Goal: Transaction & Acquisition: Purchase product/service

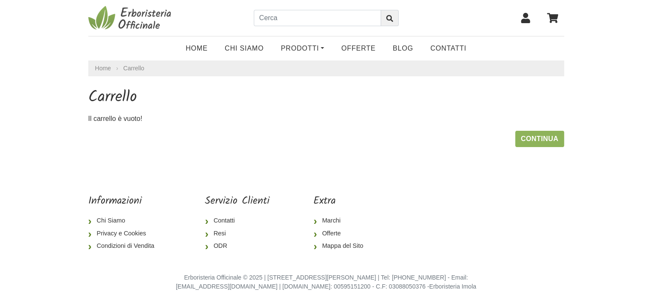
click at [526, 17] on icon at bounding box center [524, 18] width 9 height 10
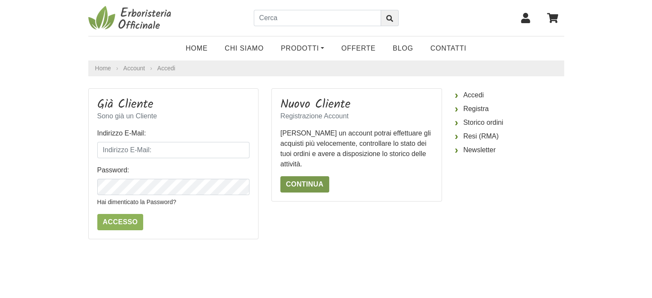
click at [297, 185] on link "Continua" at bounding box center [304, 184] width 49 height 16
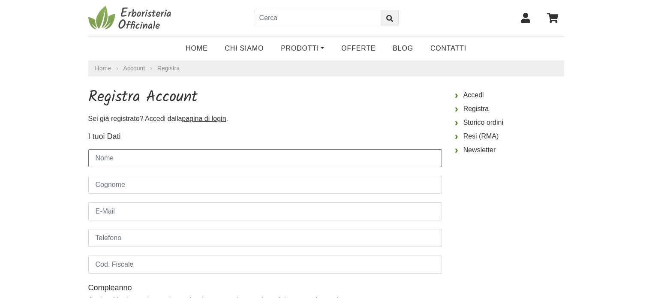
click at [224, 156] on input "Nome" at bounding box center [264, 158] width 353 height 18
type input "Elena"
type input "Destro"
type input "destroelena00@gmail.com"
type input "3317760695"
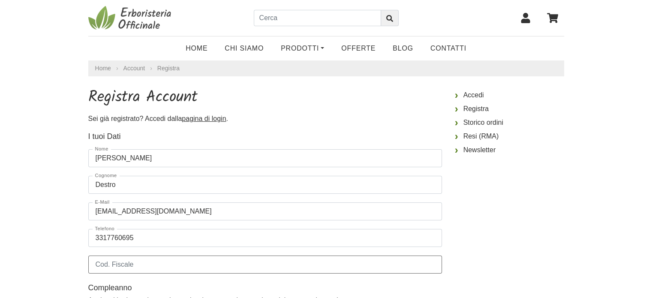
click at [184, 262] on input "Cod. Fiscale" at bounding box center [264, 264] width 353 height 18
type input "d"
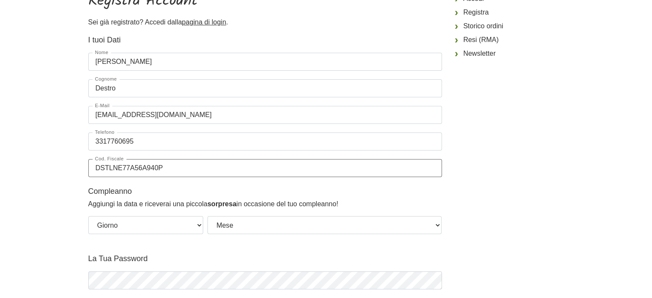
scroll to position [103, 0]
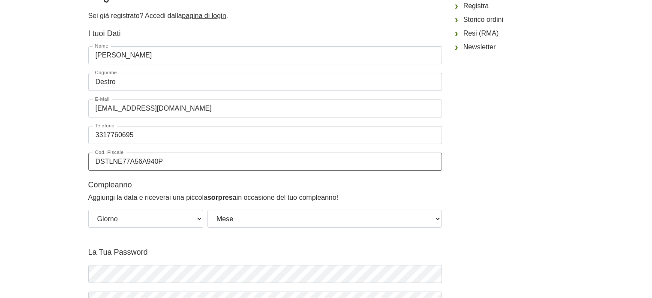
type input "DSTLNE77A56A940P"
click at [199, 221] on select "Giorno 01 02 03 04 05 06 07 08 09 10 11 12 13 14 15 16 17 18 19 20 21 22 23 24 …" at bounding box center [145, 218] width 115 height 18
select select "16"
click at [88, 209] on select "Giorno 01 02 03 04 05 06 07 08 09 10 11 12 13 14 15 16 17 18 19 20 21 22 23 24 …" at bounding box center [145, 218] width 115 height 18
click at [440, 224] on select "Mese Gennaio Febbraio Marzo Aprile Maggio Giugno Luglio Agosto Settembre Ottobr…" at bounding box center [324, 218] width 234 height 18
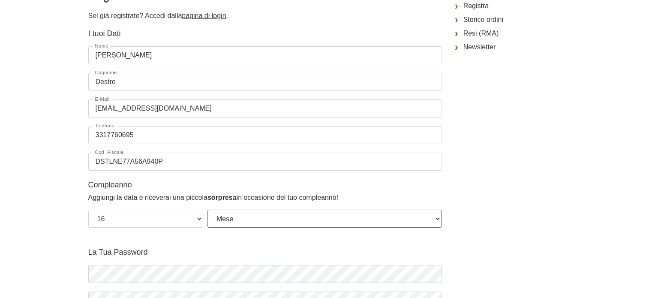
select select "01"
click at [207, 209] on select "Mese Gennaio Febbraio Marzo Aprile Maggio Giugno Luglio Agosto Settembre Ottobr…" at bounding box center [324, 218] width 234 height 18
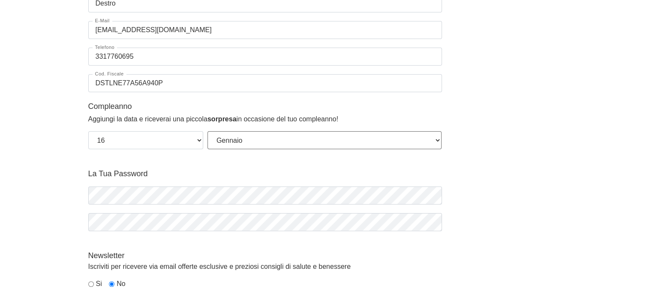
scroll to position [188, 0]
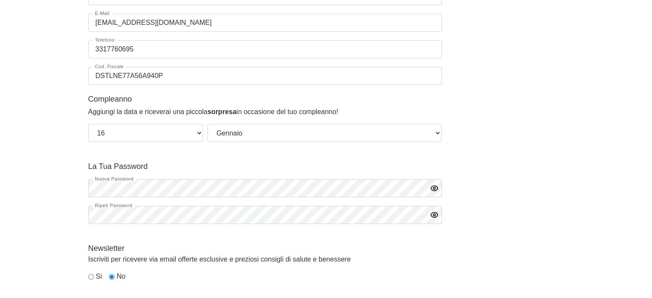
click at [90, 280] on div "Si" at bounding box center [95, 276] width 14 height 10
click at [90, 276] on input "radio" at bounding box center [91, 277] width 6 height 6
radio input "true"
click at [434, 188] on icon "button" at bounding box center [434, 188] width 2 height 2
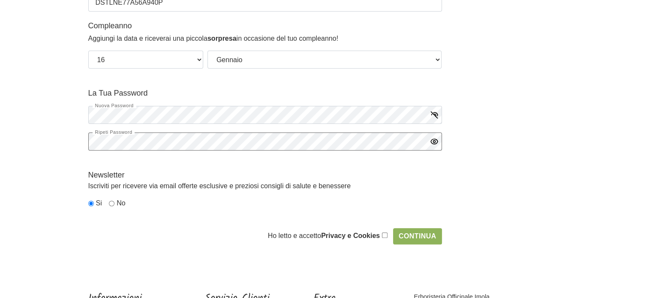
scroll to position [274, 0]
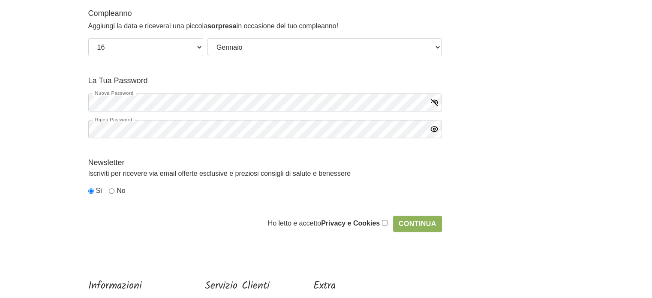
click at [384, 221] on input "checkbox" at bounding box center [385, 223] width 6 height 6
checkbox input "true"
click at [409, 227] on input "Continua" at bounding box center [417, 223] width 49 height 16
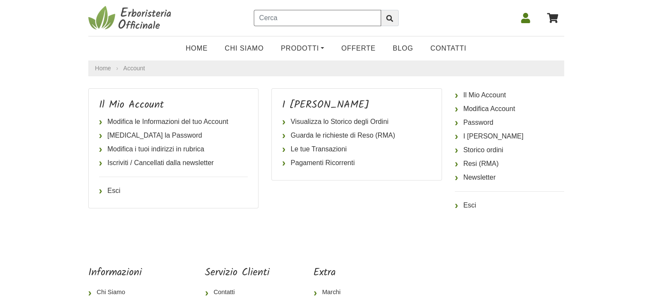
click at [272, 15] on input "text" at bounding box center [317, 18] width 127 height 16
type input "propoli idroalcolico biokyma"
click at [380, 10] on button "submit" at bounding box center [389, 18] width 18 height 16
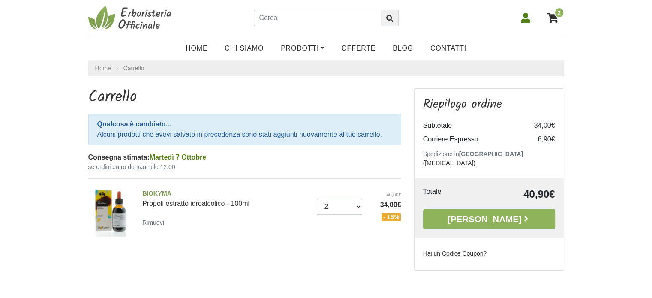
click at [552, 17] on icon at bounding box center [552, 18] width 11 height 10
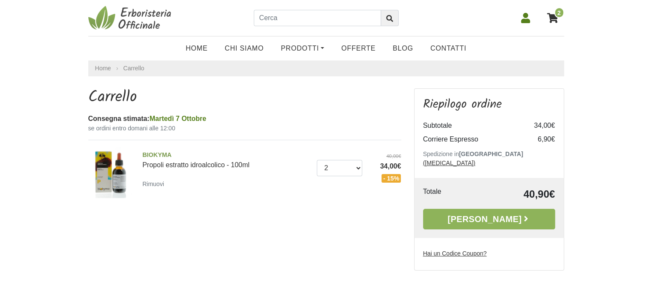
click at [522, 20] on icon at bounding box center [524, 18] width 9 height 10
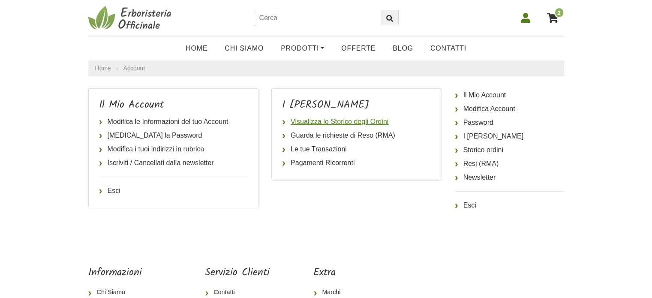
click at [362, 120] on link "Visualizza lo Storico degli Ordini" at bounding box center [356, 122] width 149 height 14
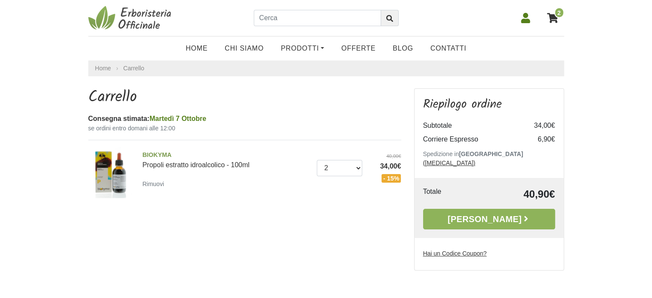
click at [470, 250] on u "Hai un Codice Coupon?" at bounding box center [455, 253] width 64 height 7
click at [0, 0] on input "Hai un Codice Coupon?" at bounding box center [0, 0] width 0 height 0
type input "25BENV05"
click at [548, 266] on icon "button" at bounding box center [545, 269] width 7 height 7
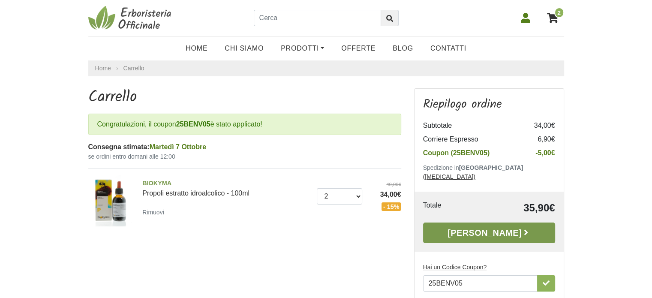
click at [453, 229] on link "[PERSON_NAME]" at bounding box center [489, 232] width 132 height 21
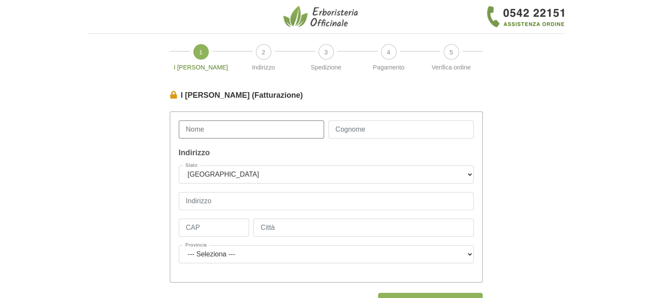
click at [273, 131] on input "Nome" at bounding box center [251, 129] width 145 height 18
type input "Elena"
type input "Destro"
click at [243, 205] on input "Indirizzo" at bounding box center [326, 201] width 295 height 18
type input "Via Montagne, 17"
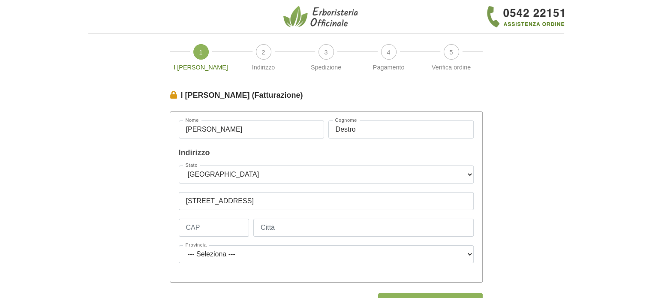
type input "32032"
type input "FELTRE"
select select "3851"
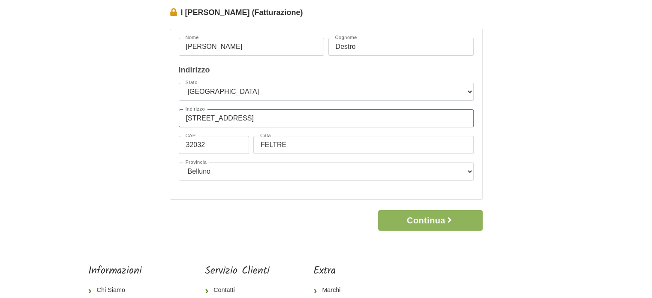
scroll to position [86, 0]
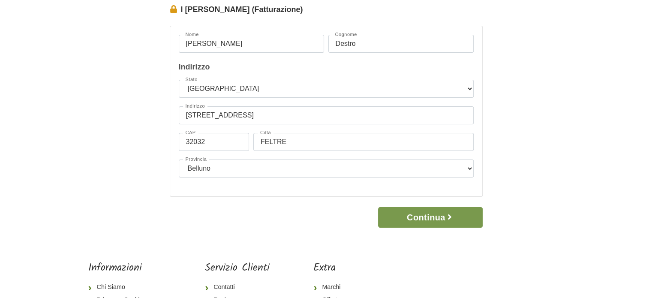
click at [463, 217] on button "Continua" at bounding box center [430, 217] width 104 height 21
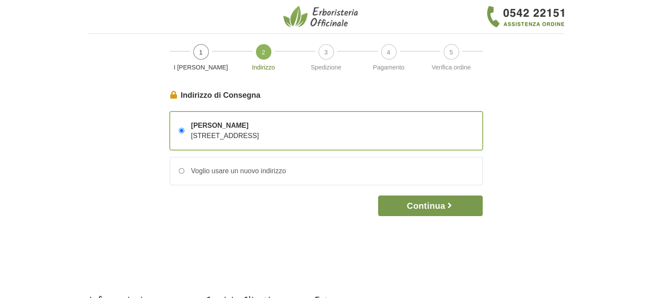
click at [445, 207] on button "Continua" at bounding box center [430, 205] width 104 height 21
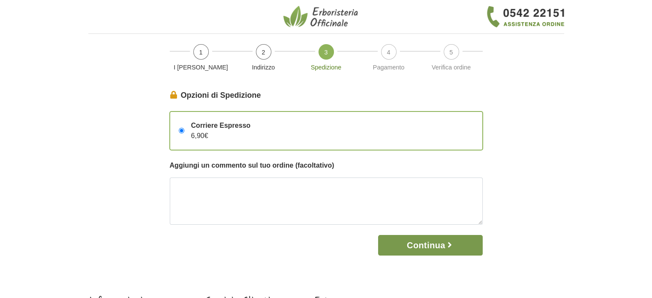
click at [399, 238] on button "Continua" at bounding box center [430, 245] width 104 height 21
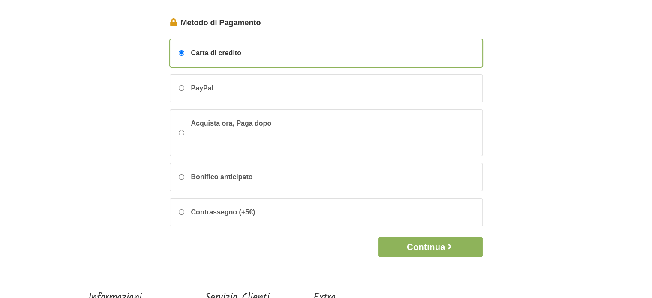
scroll to position [86, 0]
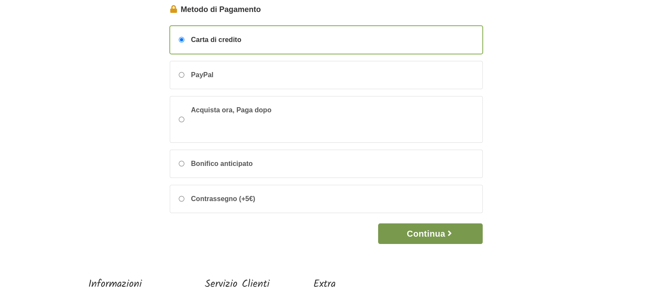
click at [448, 236] on icon "button" at bounding box center [449, 233] width 9 height 9
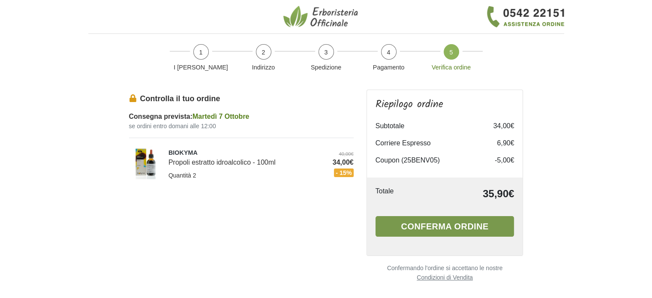
click at [442, 231] on button "Conferma ordine" at bounding box center [444, 226] width 139 height 21
